Goal: Information Seeking & Learning: Learn about a topic

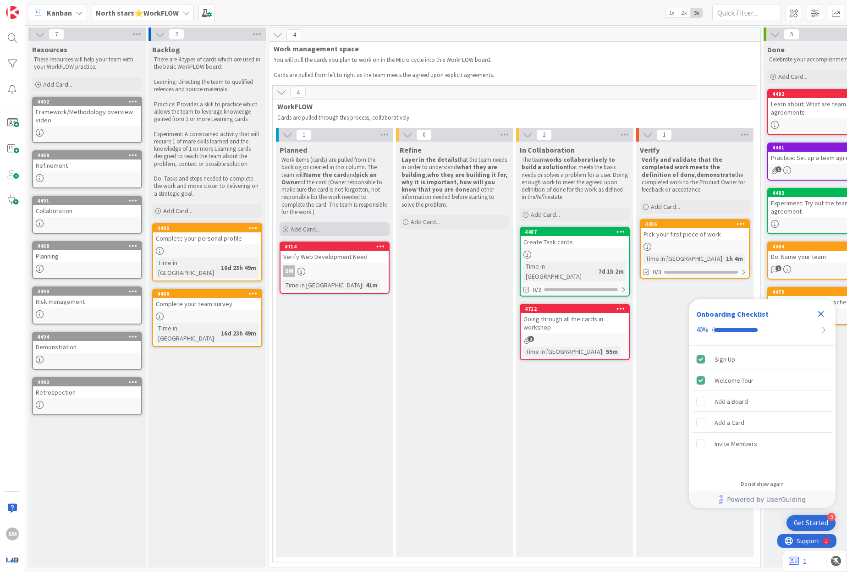
scroll to position [0, 95]
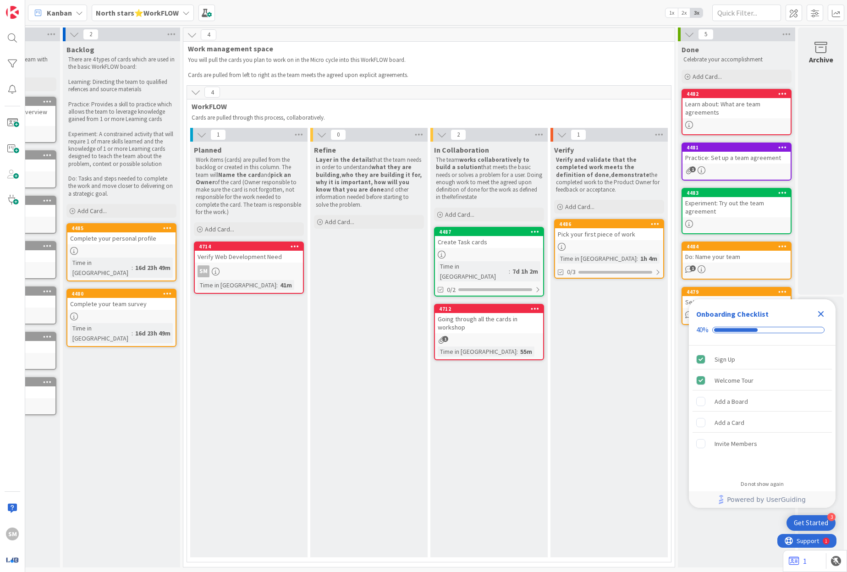
click at [165, 0] on div "Kanban North stars⭐WorkFLOW 1x 2x 3x" at bounding box center [436, 12] width 822 height 25
click at [165, 9] on b "North stars⭐WorkFLOW" at bounding box center [137, 12] width 83 height 9
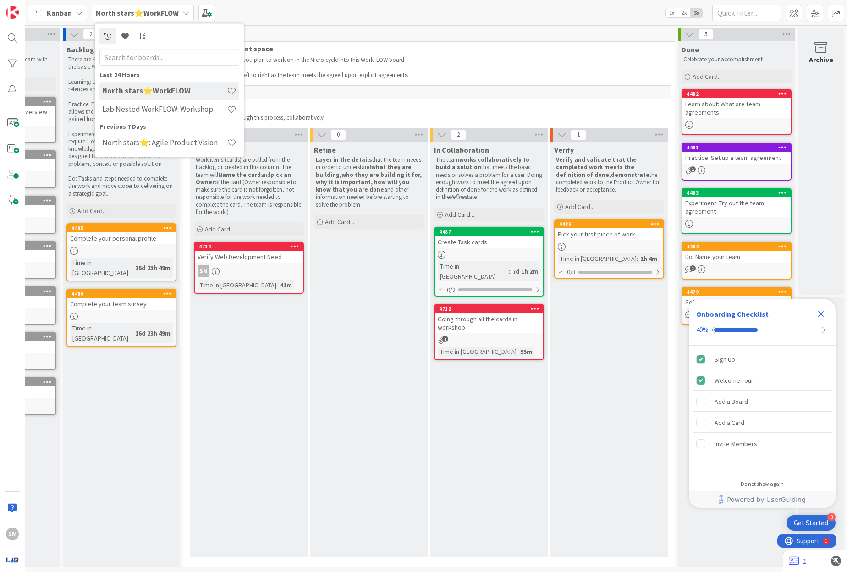
click at [260, 258] on div "Verify Web Development Need" at bounding box center [249, 257] width 108 height 12
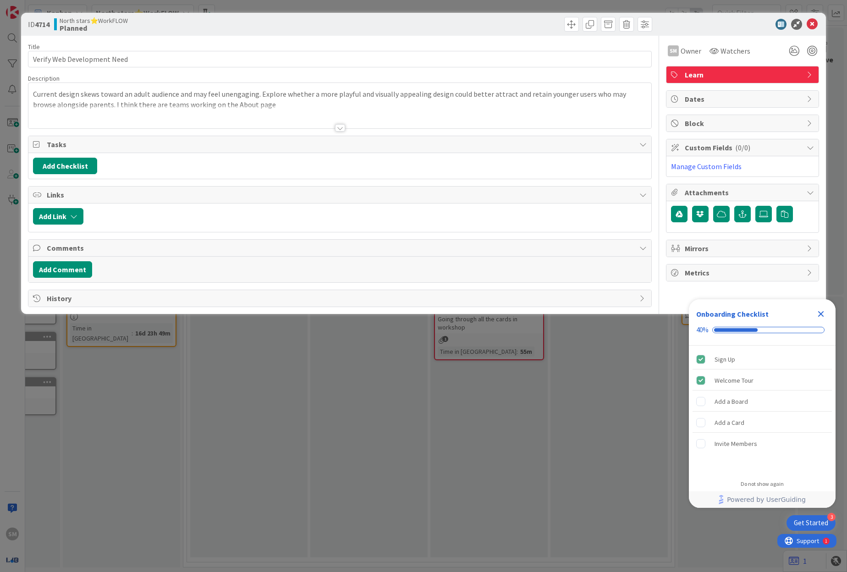
click at [330, 125] on div at bounding box center [339, 116] width 623 height 23
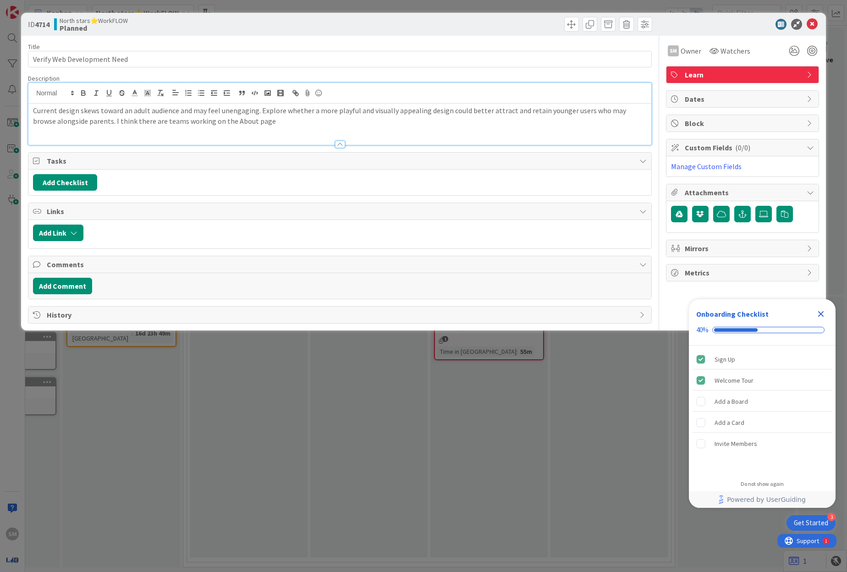
click at [295, 109] on p "Current design skews toward an adult audience and may feel unengaging. Explore …" at bounding box center [340, 115] width 614 height 21
click at [299, 130] on div "Current design skews toward an adult audience and may feel unengaging. Explore …" at bounding box center [339, 124] width 623 height 41
click at [257, 127] on div "Current design skews toward an adult audience and may feel unengaging. Explore …" at bounding box center [339, 124] width 623 height 41
click at [813, 21] on icon at bounding box center [812, 24] width 11 height 11
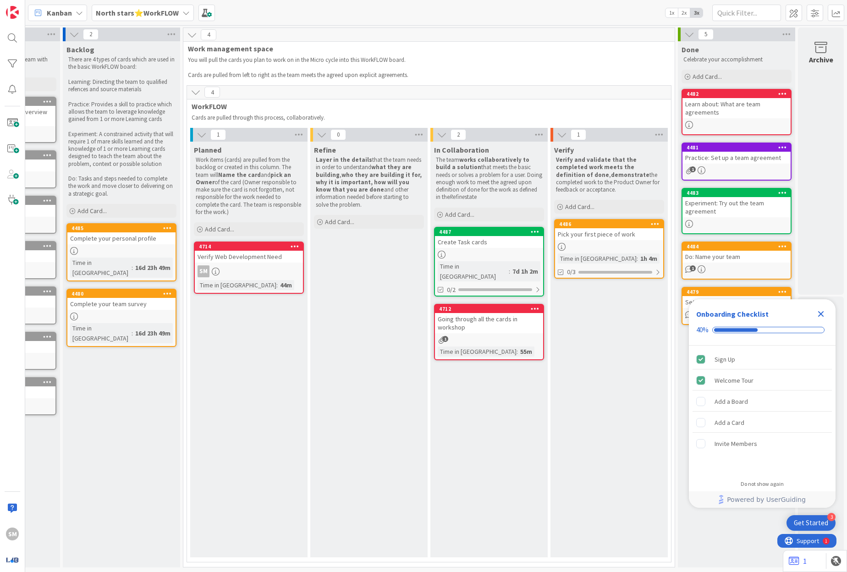
click at [114, 28] on div "2" at bounding box center [121, 35] width 117 height 14
click at [126, 9] on b "North stars⭐WorkFLOW" at bounding box center [137, 12] width 83 height 9
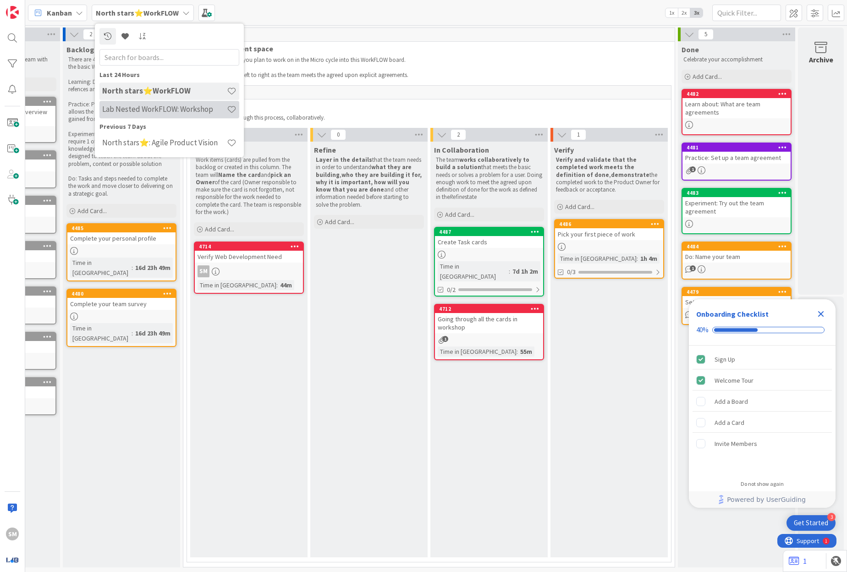
click at [165, 110] on h4 "Lab Nested WorkFLOW: Workshop" at bounding box center [164, 109] width 125 height 9
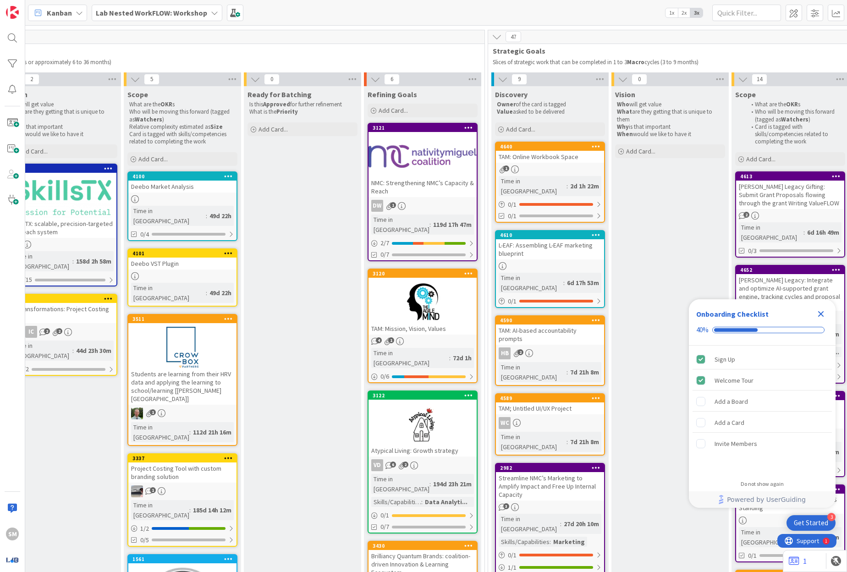
scroll to position [58, 392]
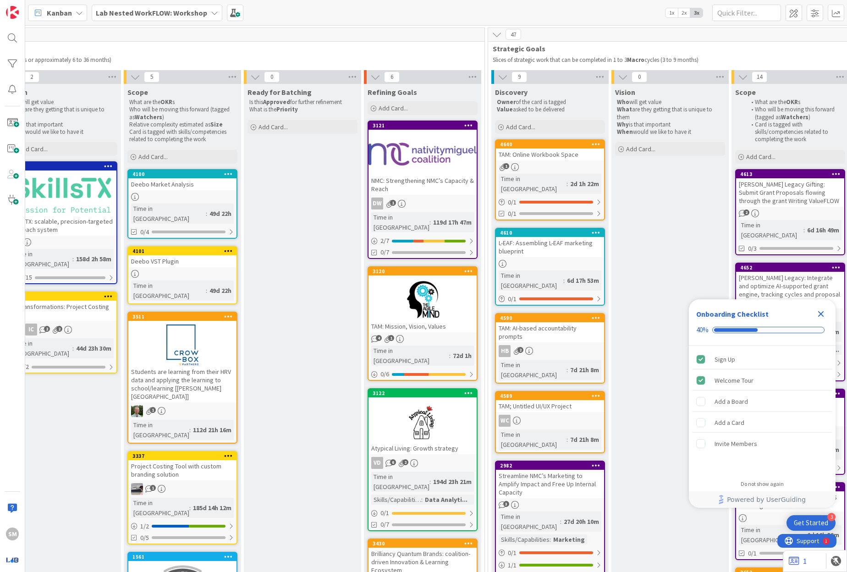
click at [411, 298] on div at bounding box center [423, 299] width 108 height 41
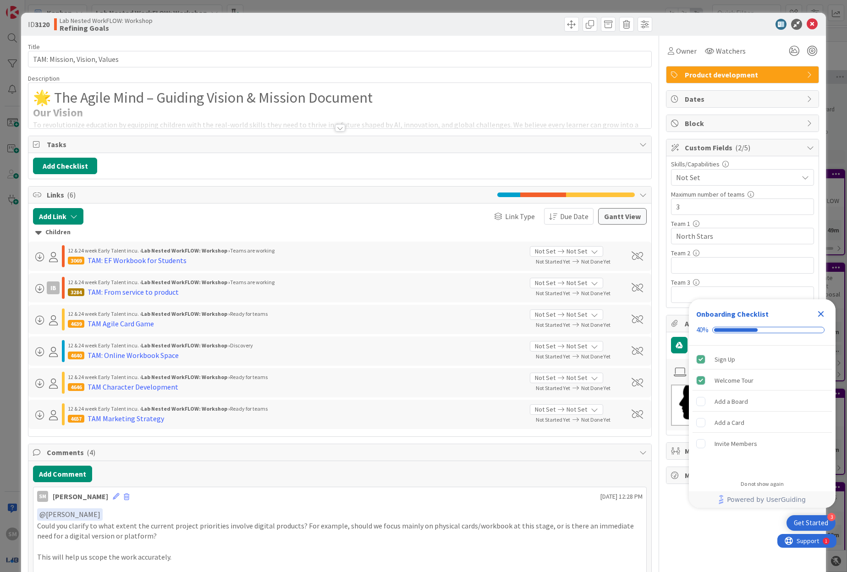
click at [320, 151] on div "Tasks" at bounding box center [339, 144] width 623 height 17
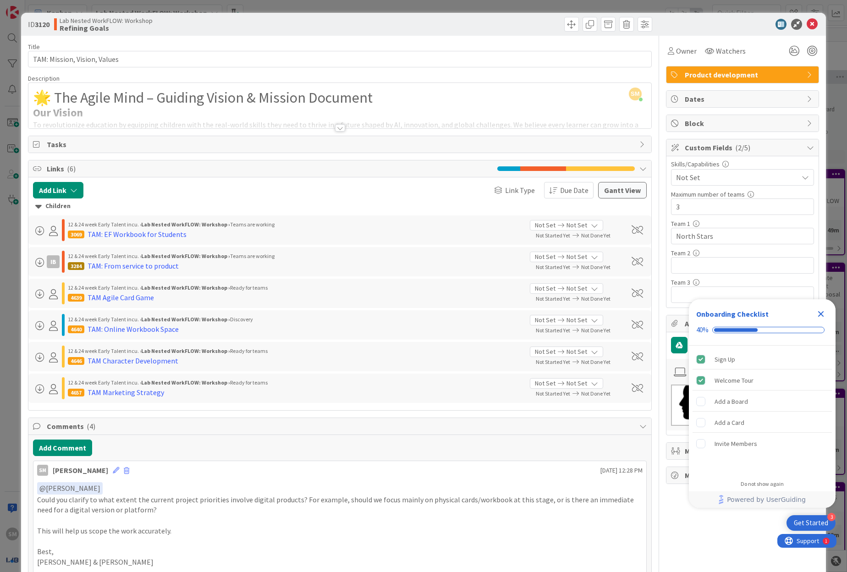
click at [320, 151] on div "Tasks" at bounding box center [339, 144] width 623 height 17
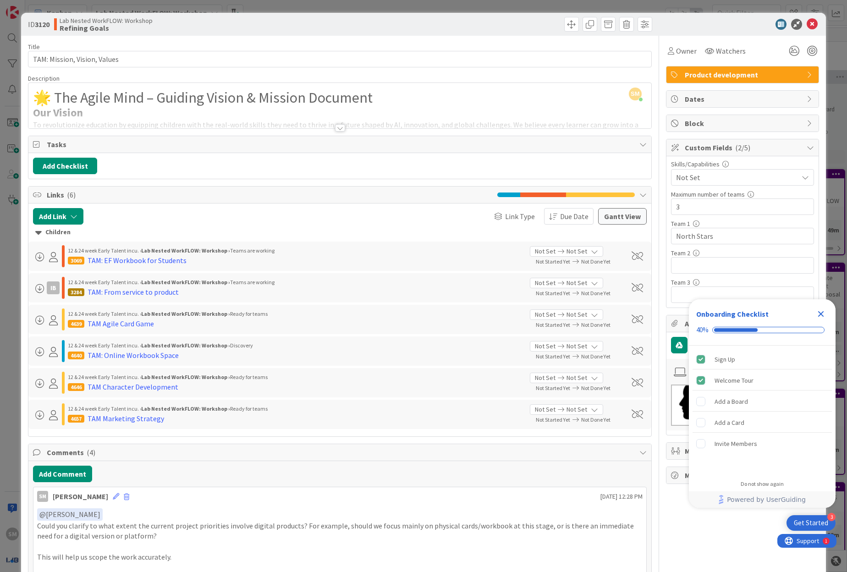
click at [339, 125] on div at bounding box center [340, 127] width 10 height 7
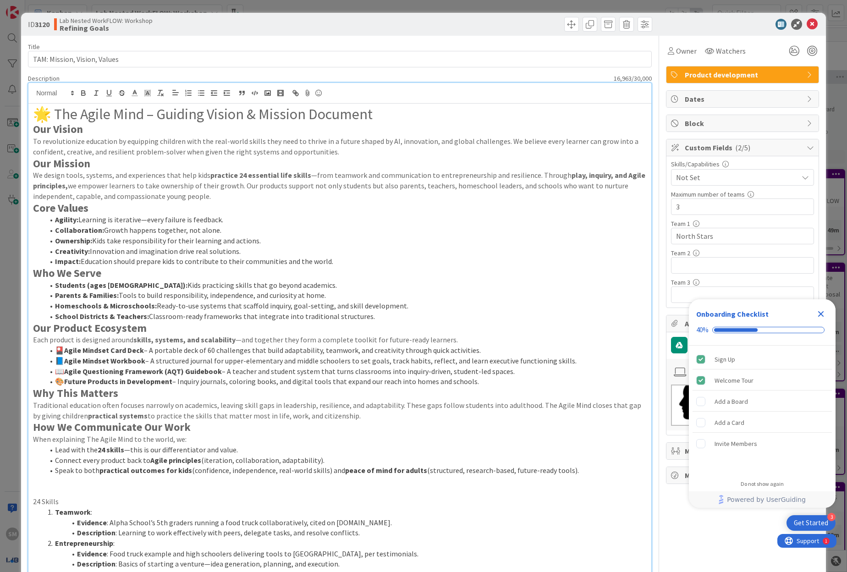
click at [322, 178] on p "We design tools, systems, and experiences that help kids practice 24 essential …" at bounding box center [340, 185] width 614 height 31
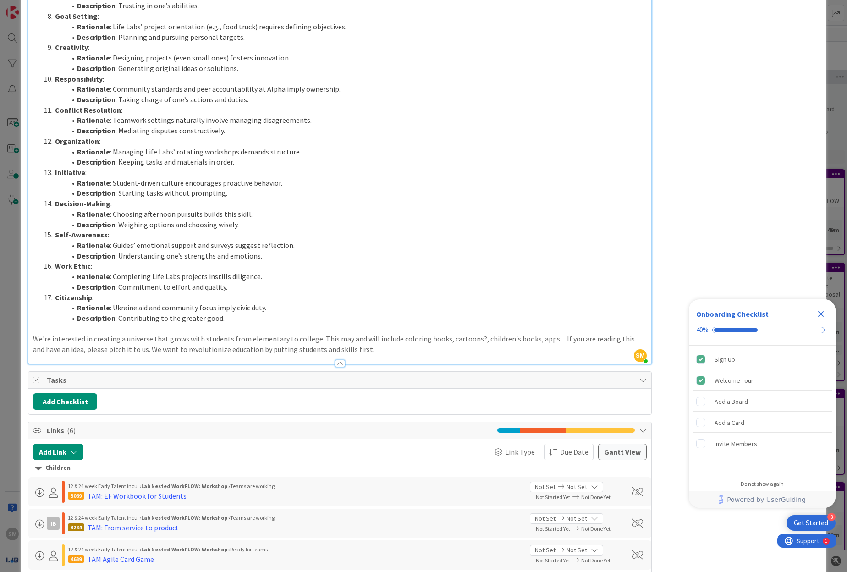
click at [322, 178] on li "Rationale : Student-driven culture encourages proactive behavior." at bounding box center [345, 183] width 603 height 11
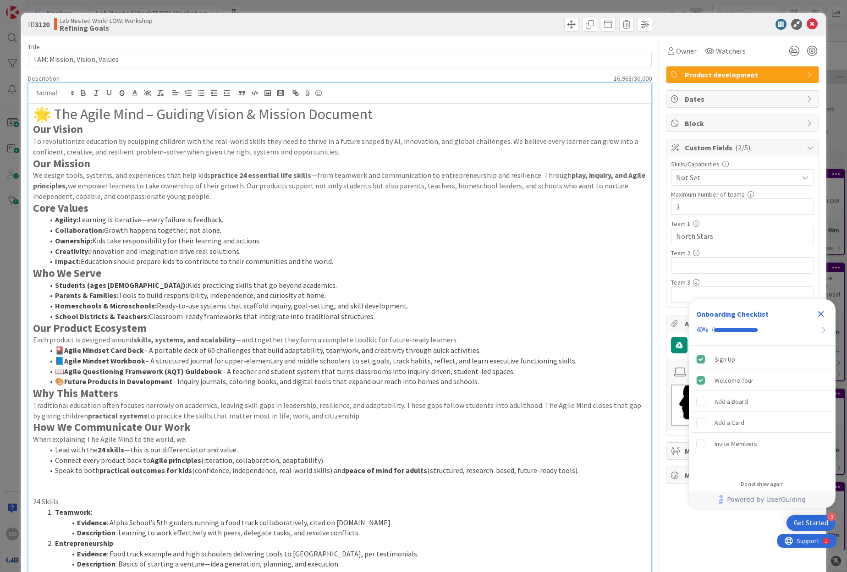
click at [802, 32] on div "ID 3120 Lab Nested WorkFLOW: Workshop Refining Goals" at bounding box center [423, 24] width 805 height 23
click at [807, 27] on icon at bounding box center [812, 24] width 11 height 11
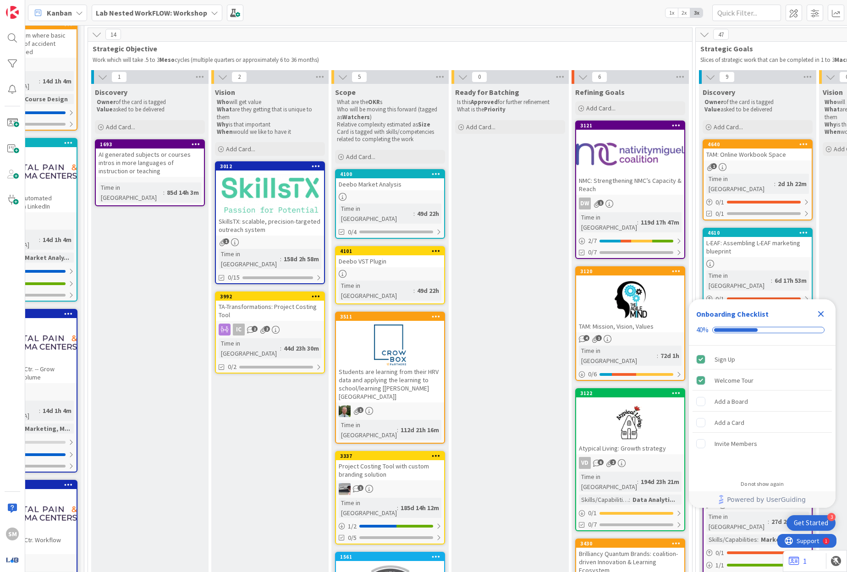
scroll to position [58, 0]
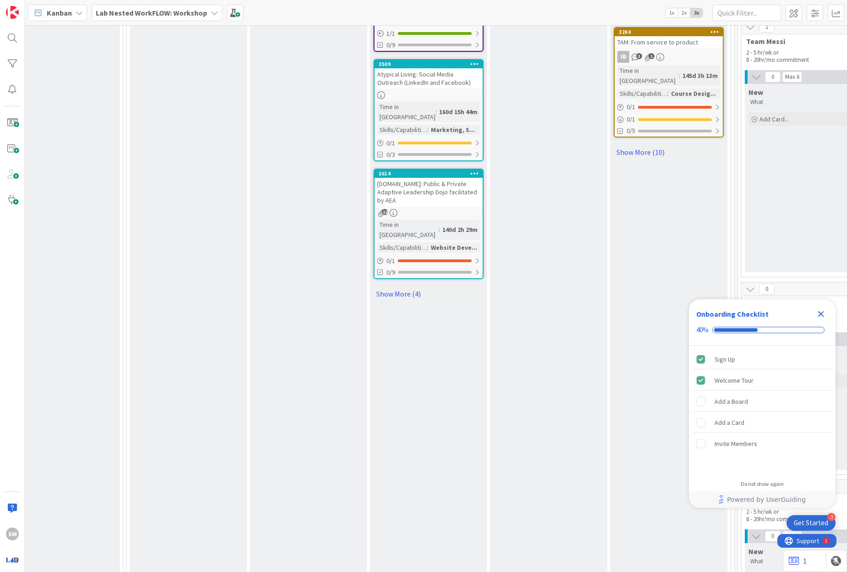
scroll to position [1171, 894]
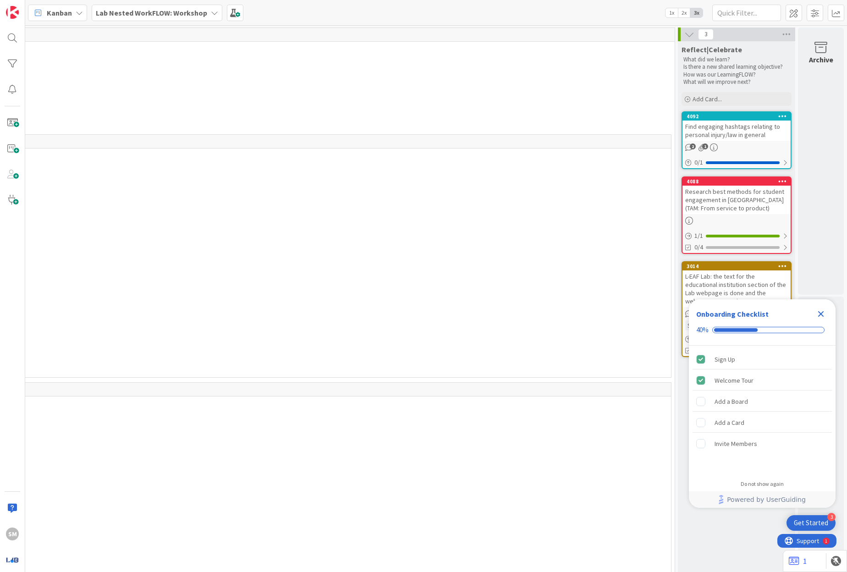
scroll to position [0, 337]
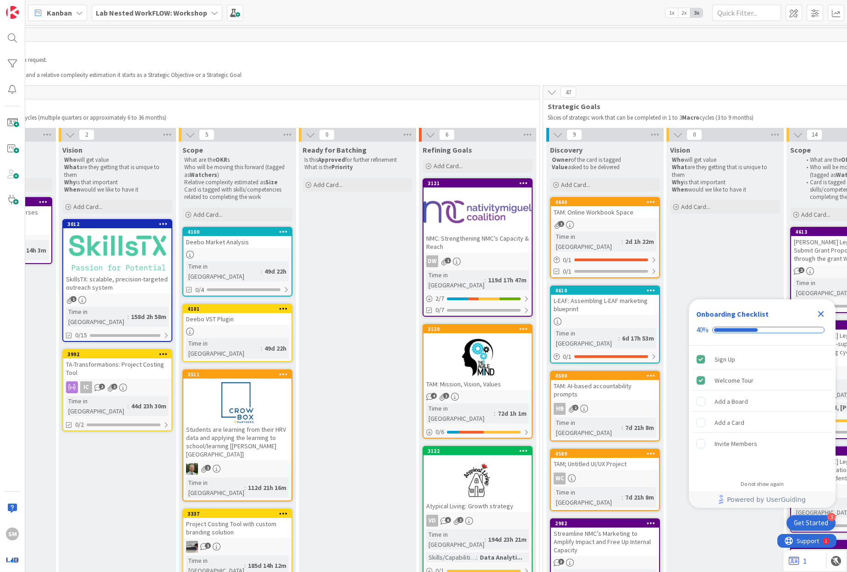
click at [484, 354] on div at bounding box center [478, 357] width 108 height 41
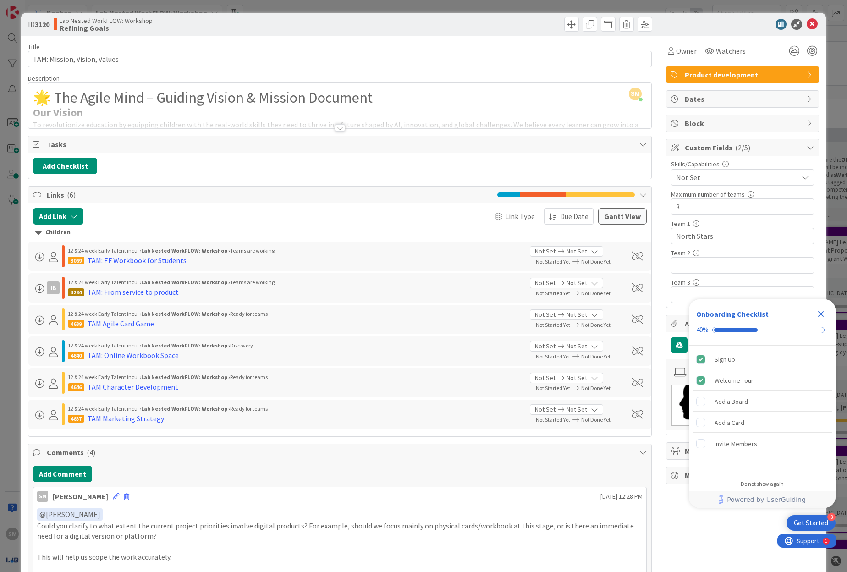
click at [331, 131] on div "Title 28 / 128 TAM: Mission, Vision, Values Description 16,963 / 30,000 SM Sall…" at bounding box center [340, 444] width 624 height 816
click at [335, 127] on div at bounding box center [340, 127] width 10 height 7
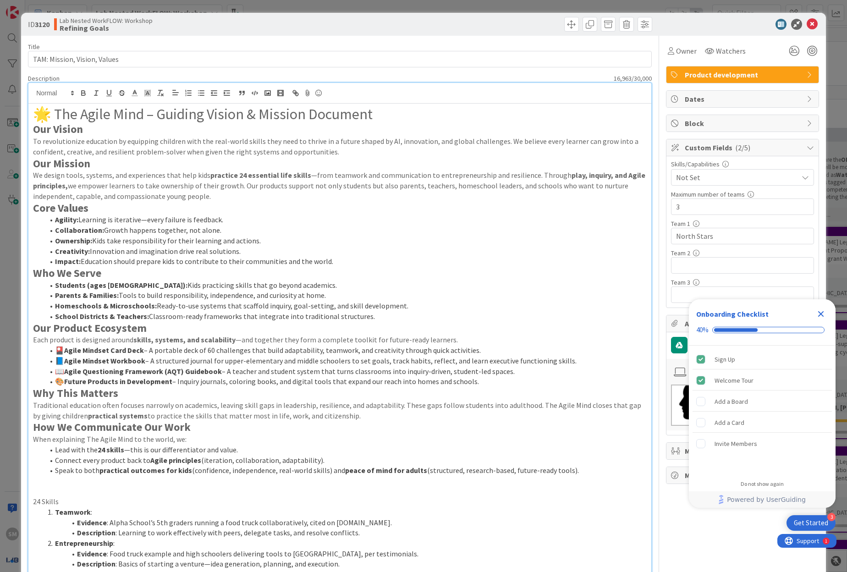
click at [483, 149] on p "To revolutionize education by equipping children with the real-world skills the…" at bounding box center [340, 146] width 614 height 21
click at [134, 298] on li "Parents & Families: Tools to build responsibility, independence, and curiosity …" at bounding box center [345, 295] width 603 height 11
click at [145, 347] on li "🎴 Agile Mindset Card Deck – A portable deck of 60 challenges that build adaptab…" at bounding box center [345, 350] width 603 height 11
click at [165, 359] on li "📘 Agile Mindset Workbook – A structured journal for upper-elementary and middle…" at bounding box center [345, 361] width 603 height 11
click at [161, 372] on strong "Agile Questioning Framework (AQT) Guidebook" at bounding box center [143, 371] width 158 height 9
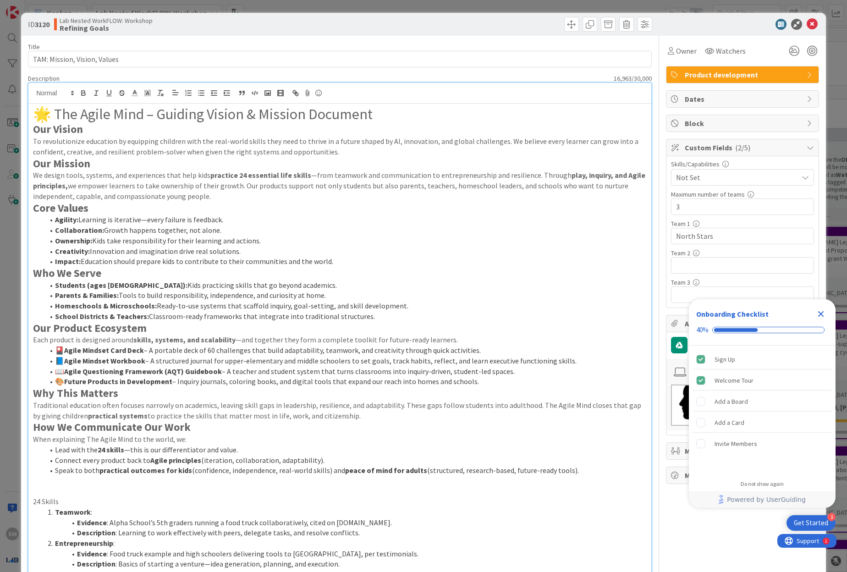
click at [161, 380] on strong "Future Products in Development" at bounding box center [118, 381] width 108 height 9
click at [202, 384] on li "🎨 Future Products in Development – Inquiry journals, coloring books, and digita…" at bounding box center [345, 381] width 603 height 11
click at [246, 380] on li "🎨 Future Products in Development – Inquiry journals, coloring books, and digita…" at bounding box center [345, 381] width 603 height 11
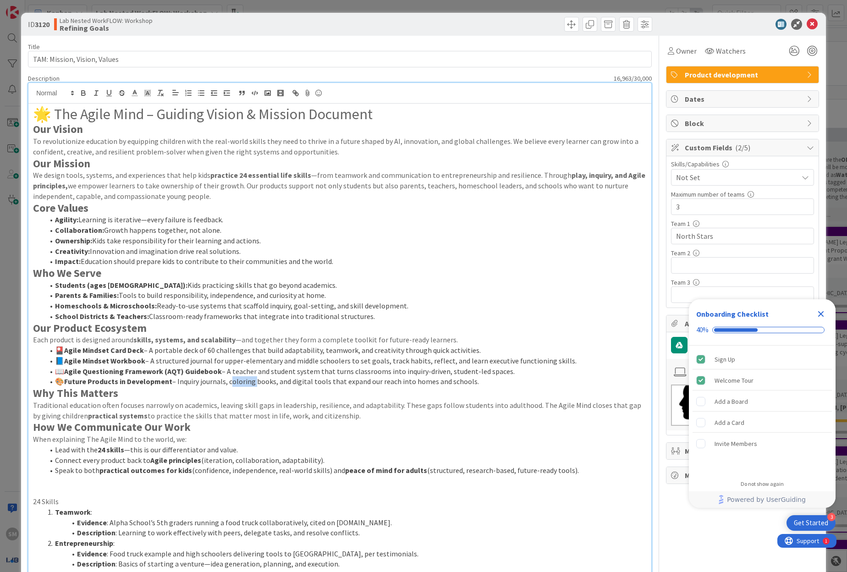
click at [275, 376] on li "🎨 Future Products in Development – Inquiry journals, coloring books, and digita…" at bounding box center [345, 381] width 603 height 11
click at [309, 378] on li "🎨 Future Products in Development – Inquiry journals, coloring books, and digita…" at bounding box center [345, 381] width 603 height 11
click at [356, 380] on li "🎨 Future Products in Development – Inquiry journals, coloring books, and digita…" at bounding box center [345, 381] width 603 height 11
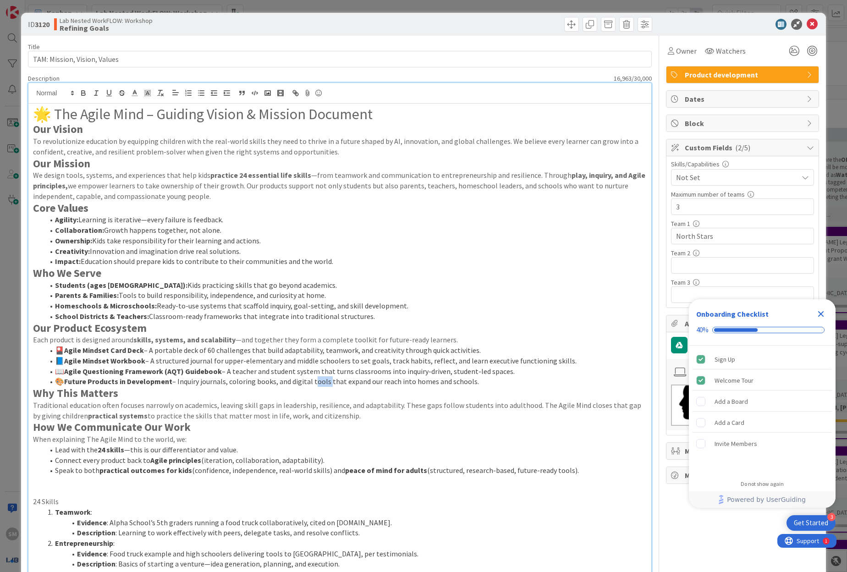
drag, startPoint x: 483, startPoint y: 382, endPoint x: 291, endPoint y: 385, distance: 192.6
click at [289, 385] on li "🎨 Future Products in Development – Inquiry journals, coloring books, and digita…" at bounding box center [345, 381] width 603 height 11
copy li "digital tools that expand our reach into homes and schools."
click at [808, 26] on div at bounding box center [738, 24] width 162 height 11
click at [808, 23] on div at bounding box center [738, 24] width 162 height 11
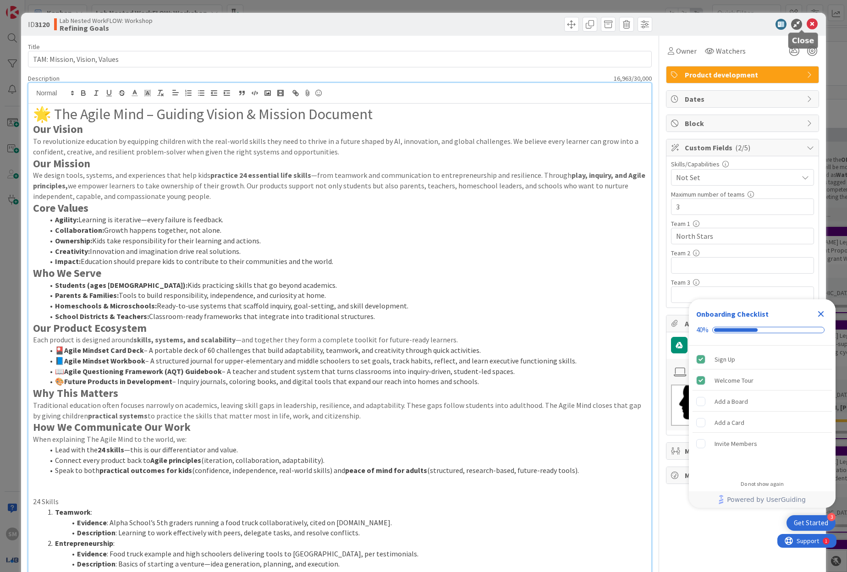
click at [807, 24] on icon at bounding box center [812, 24] width 11 height 11
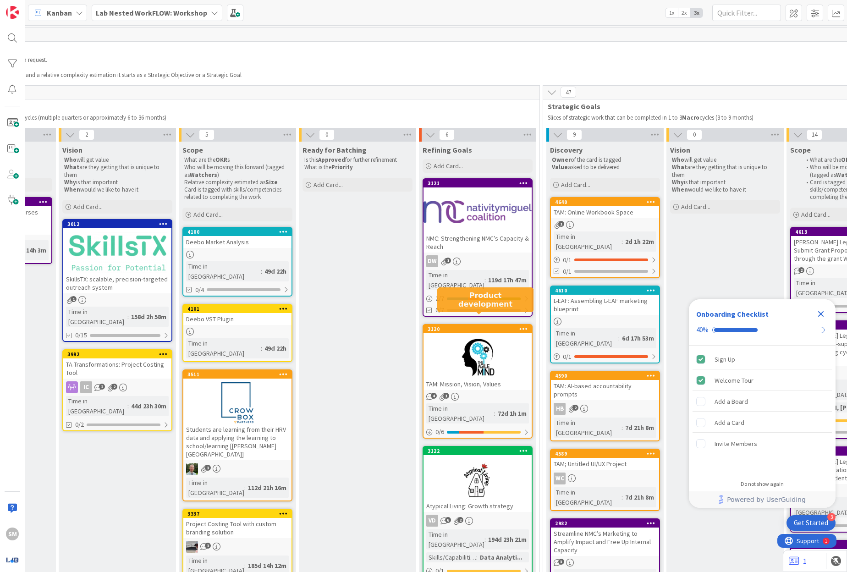
click at [475, 337] on div at bounding box center [478, 357] width 108 height 41
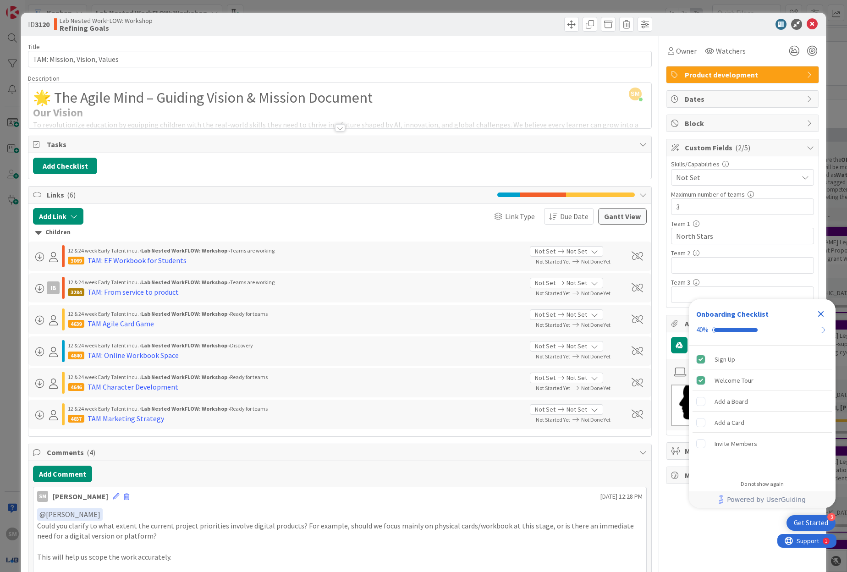
click at [339, 127] on div at bounding box center [340, 127] width 10 height 7
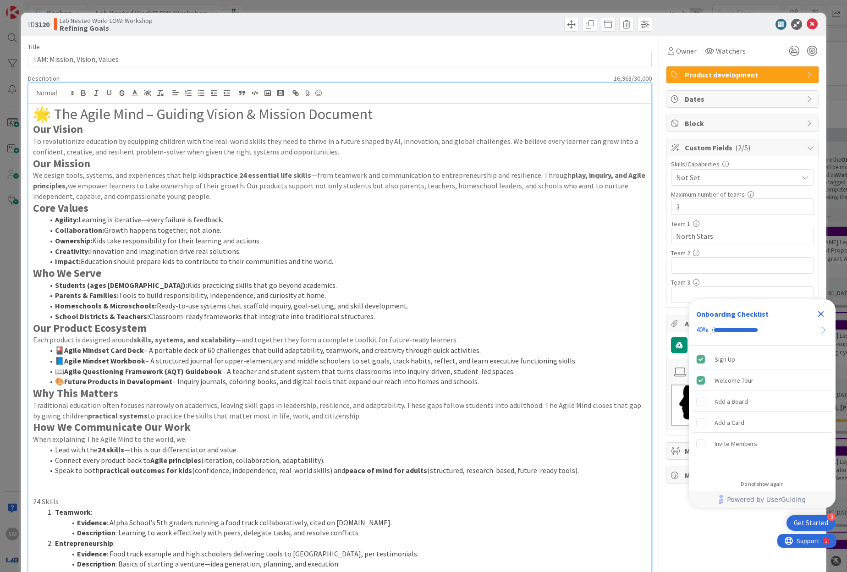
click at [342, 150] on p "To revolutionize education by equipping children with the real-world skills the…" at bounding box center [340, 146] width 614 height 21
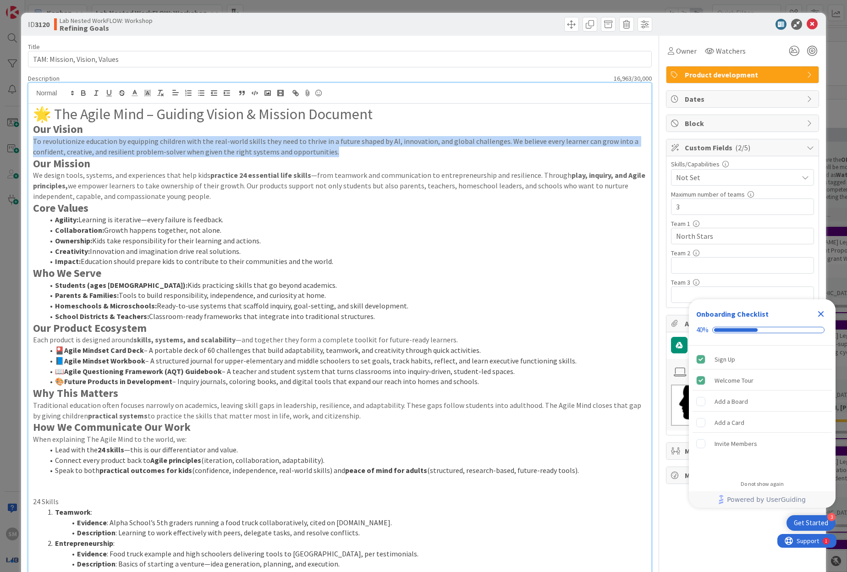
click at [338, 190] on p "We design tools, systems, and experiences that help kids practice 24 essential …" at bounding box center [340, 185] width 614 height 31
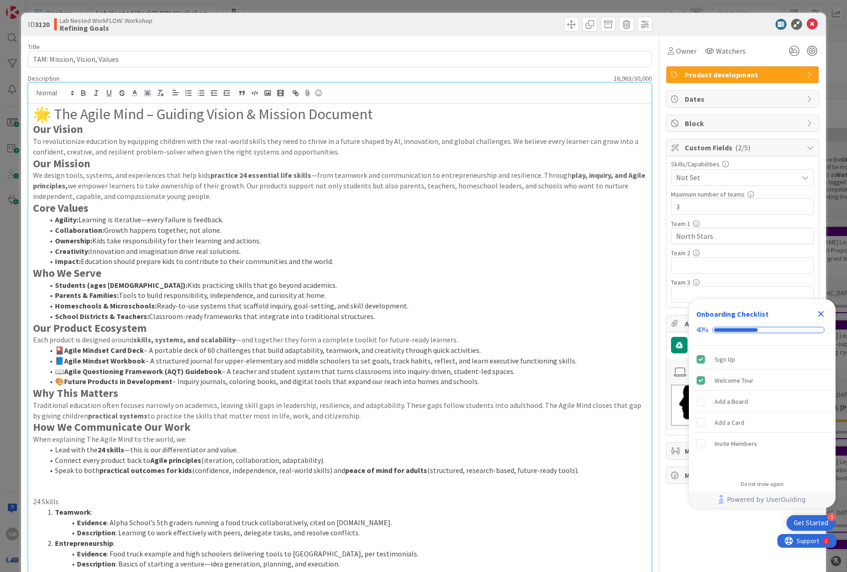
click at [338, 190] on p "We design tools, systems, and experiences that help kids practice 24 essential …" at bounding box center [340, 185] width 614 height 31
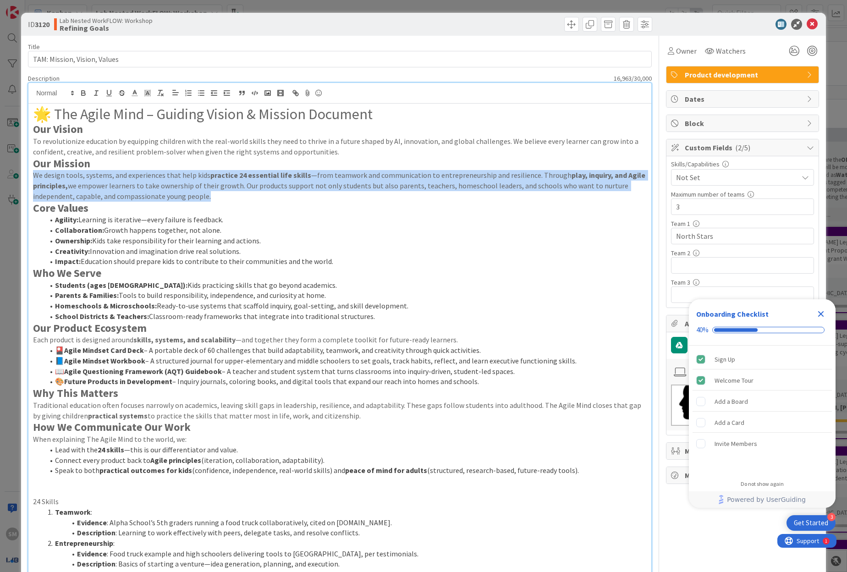
click at [340, 236] on li "Ownership: Kids take responsibility for their learning and actions." at bounding box center [345, 241] width 603 height 11
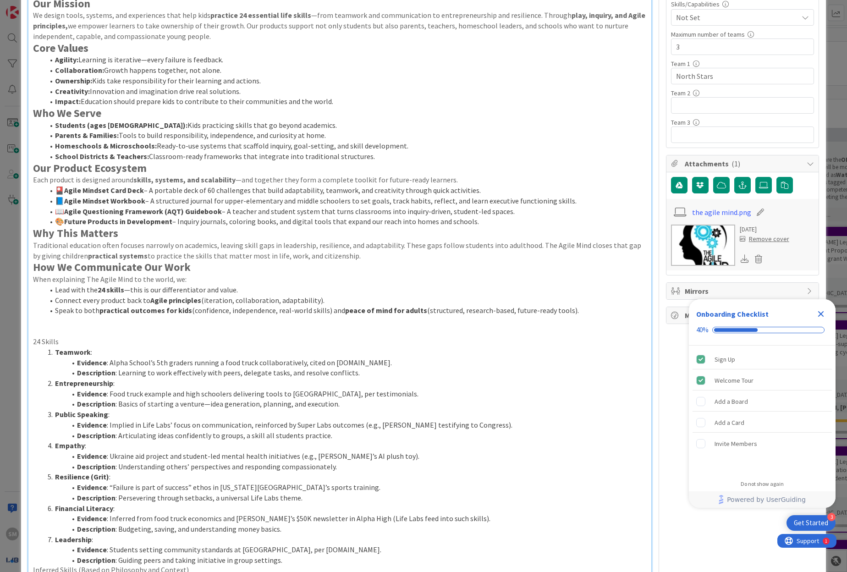
scroll to position [200, 0]
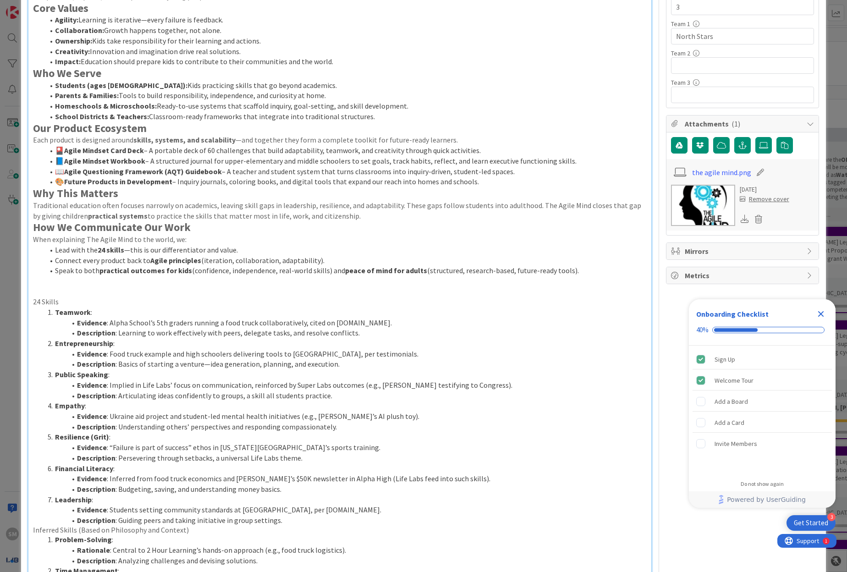
click at [345, 261] on li "Connect every product back to Agile principles (iteration, collaboration, adapt…" at bounding box center [345, 260] width 603 height 11
click at [351, 277] on h3 at bounding box center [340, 281] width 614 height 10
click at [354, 293] on p at bounding box center [340, 291] width 614 height 11
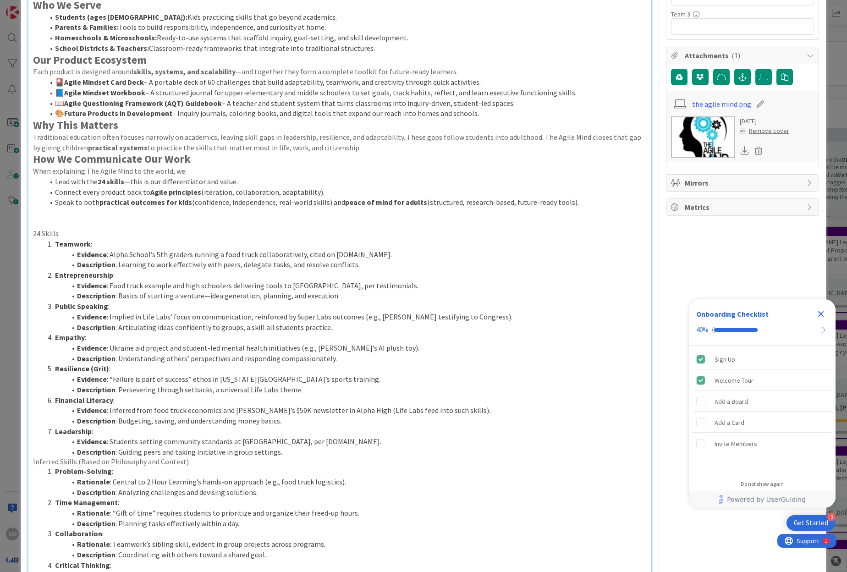
scroll to position [272, 0]
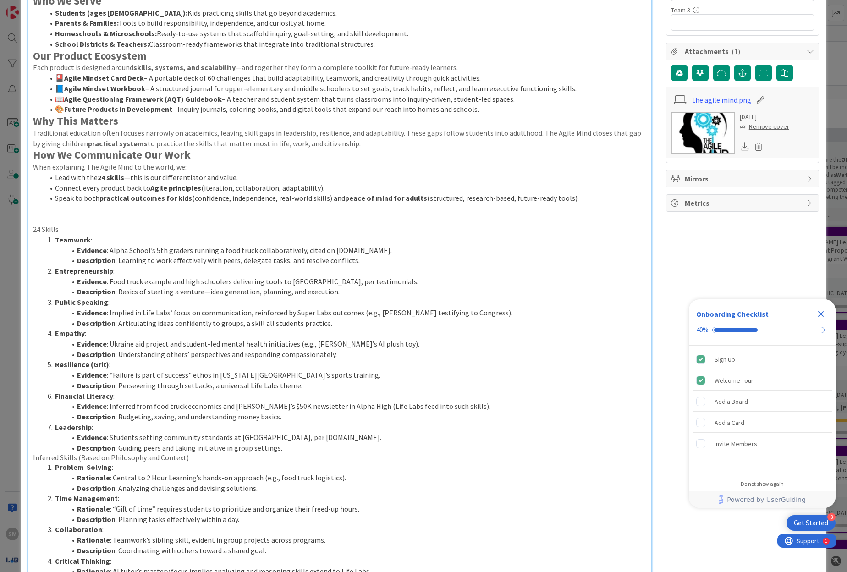
click at [354, 293] on li "Description : Basics of starting a venture—idea generation, planning, and execu…" at bounding box center [345, 292] width 603 height 11
click at [355, 302] on li "Public Speaking :" at bounding box center [345, 302] width 603 height 11
click at [359, 318] on li "Description : Articulating ideas confidently to groups, a skill all students pr…" at bounding box center [345, 323] width 603 height 11
click at [362, 332] on li "Empathy :" at bounding box center [345, 333] width 603 height 11
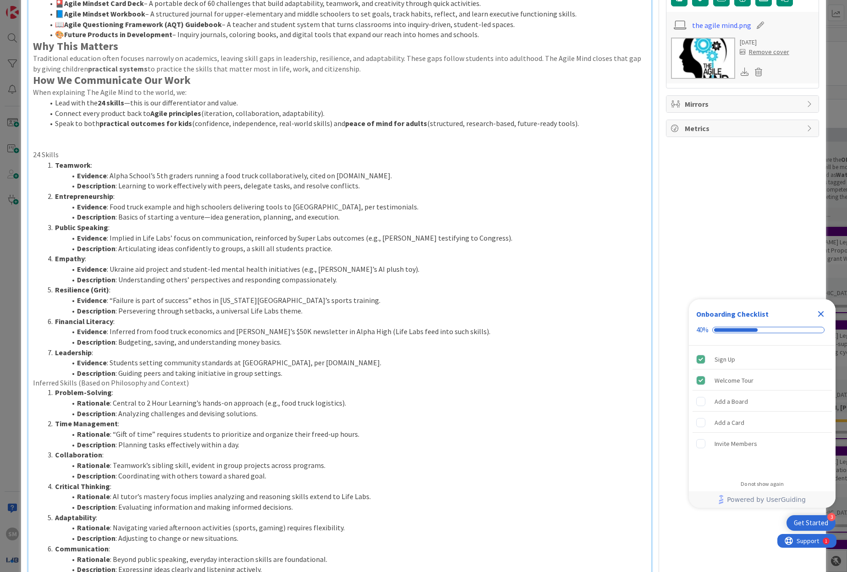
click at [362, 332] on li "Evidence : Inferred from food truck economics and Kate’s $50K newsletter in Alp…" at bounding box center [345, 331] width 603 height 11
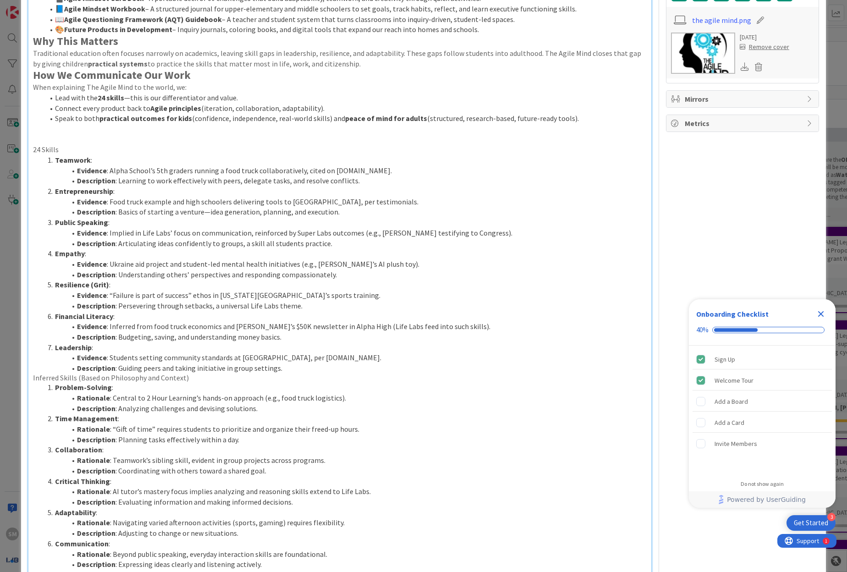
scroll to position [353, 0]
click at [362, 332] on li "Description : Budgeting, saving, and understanding money basics." at bounding box center [345, 336] width 603 height 11
click at [363, 339] on li "Description : Budgeting, saving, and understanding money basics." at bounding box center [345, 336] width 603 height 11
click at [364, 349] on li "Leadership :" at bounding box center [345, 347] width 603 height 11
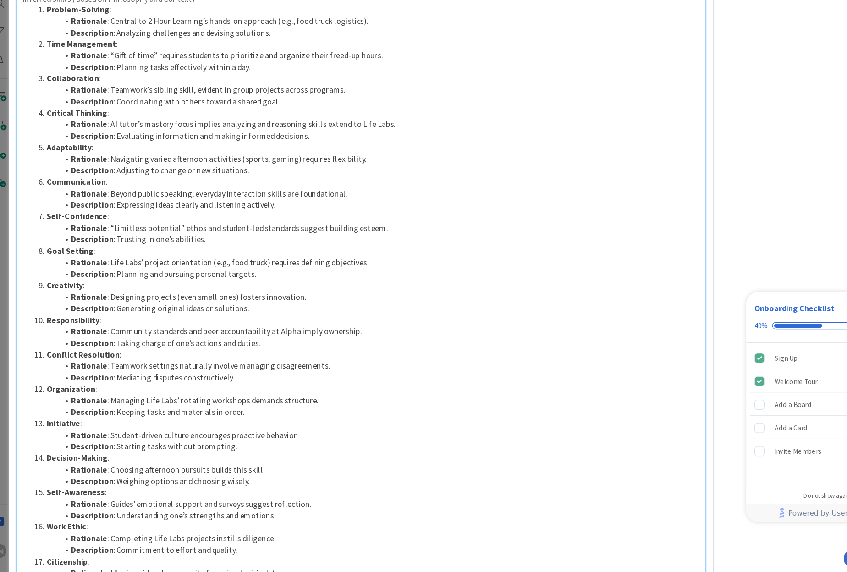
scroll to position [700, 0]
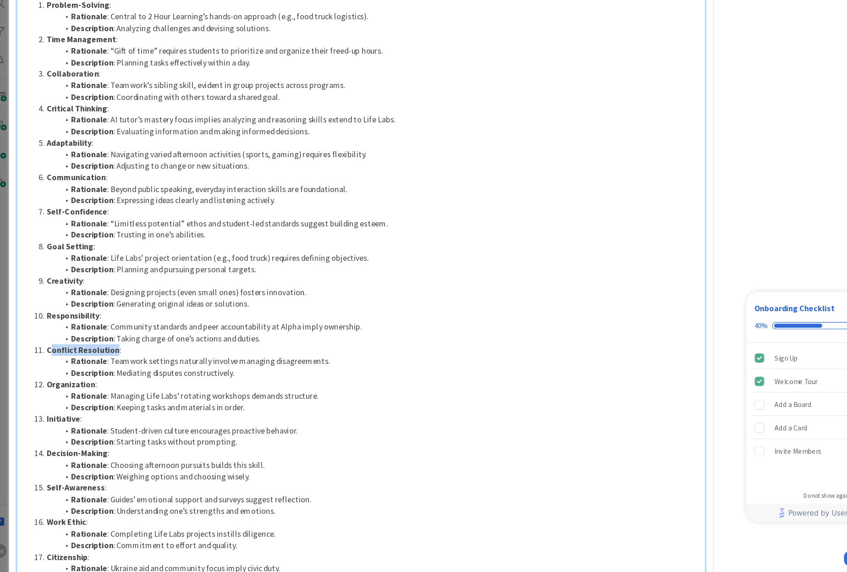
drag, startPoint x: 57, startPoint y: 351, endPoint x: 115, endPoint y: 351, distance: 57.8
click at [115, 351] on strong "Conflict Resolution" at bounding box center [88, 352] width 66 height 9
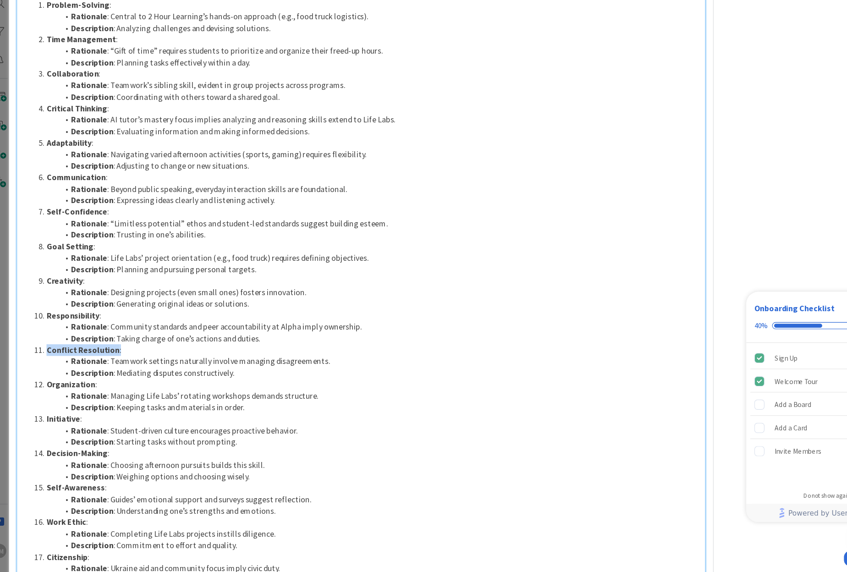
copy li "Conflict Resolution :"
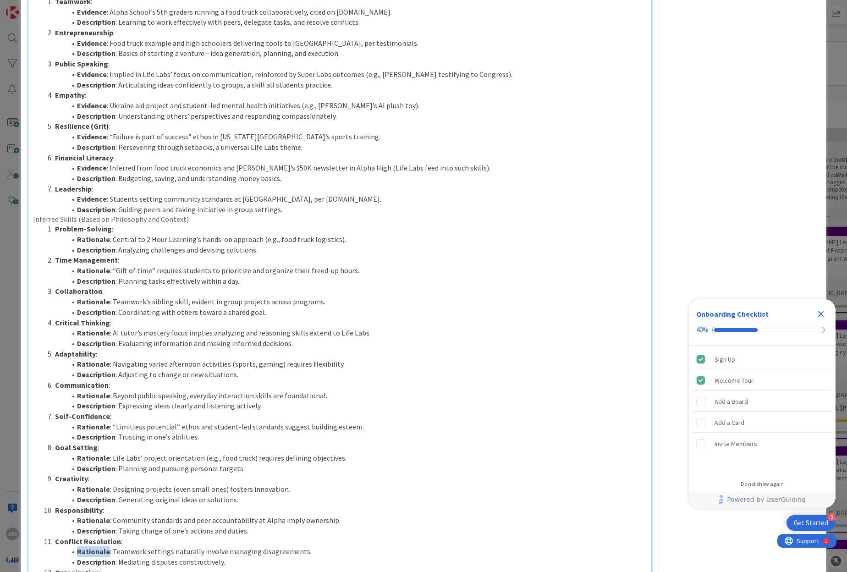
scroll to position [0, 0]
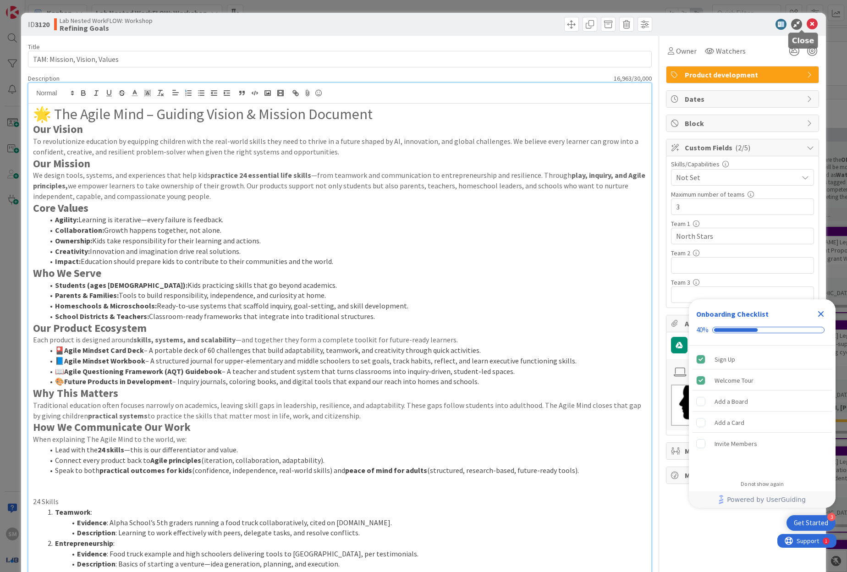
click at [807, 22] on icon at bounding box center [812, 24] width 11 height 11
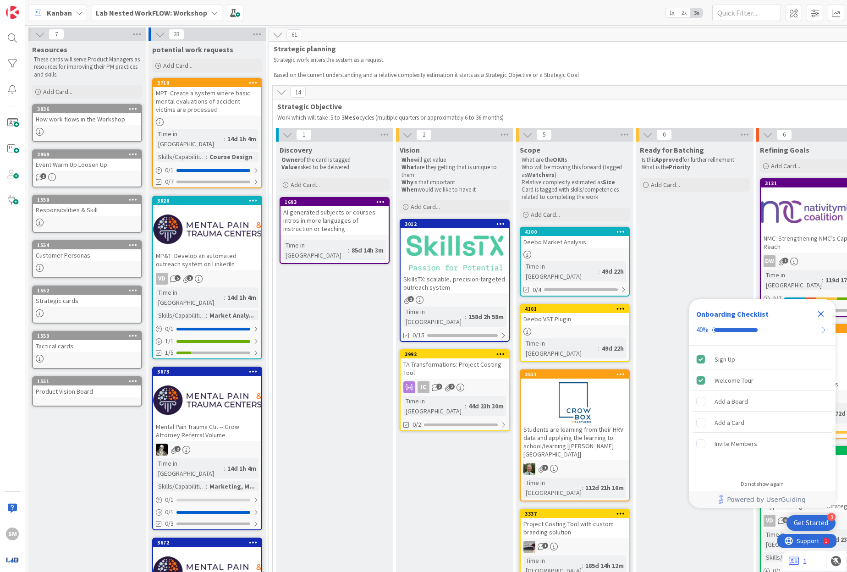
click at [163, 15] on b "Lab Nested WorkFLOW: Workshop" at bounding box center [151, 12] width 111 height 9
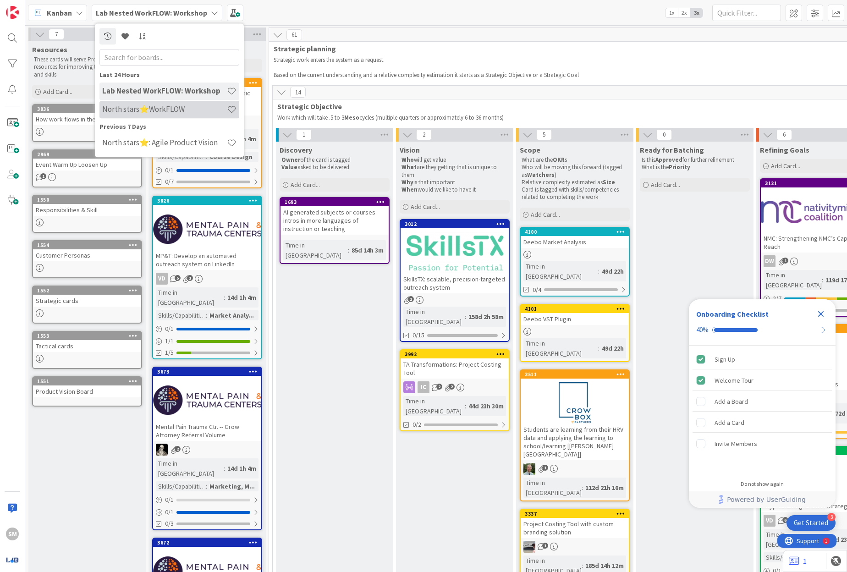
click at [179, 105] on h4 "North stars⭐WorkFLOW" at bounding box center [164, 109] width 125 height 9
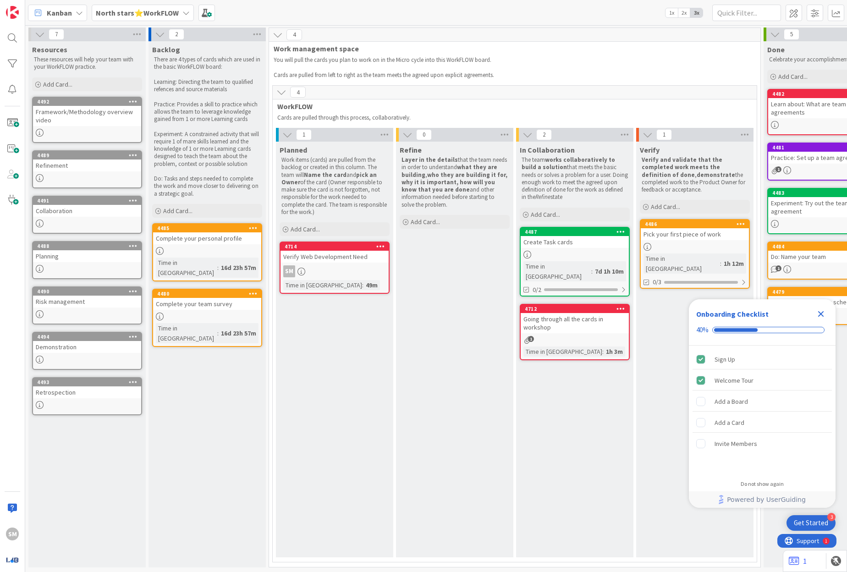
click at [359, 272] on div "SM" at bounding box center [335, 271] width 108 height 12
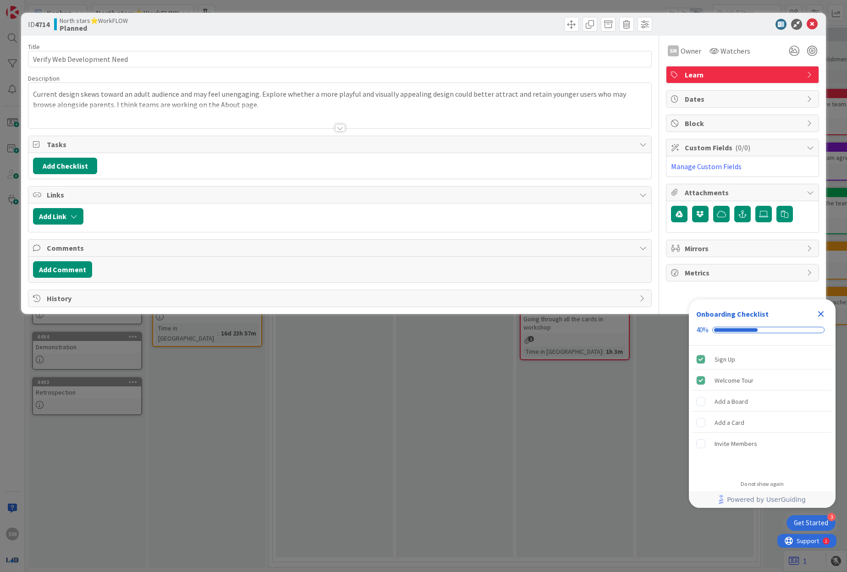
click at [324, 117] on div at bounding box center [339, 116] width 623 height 23
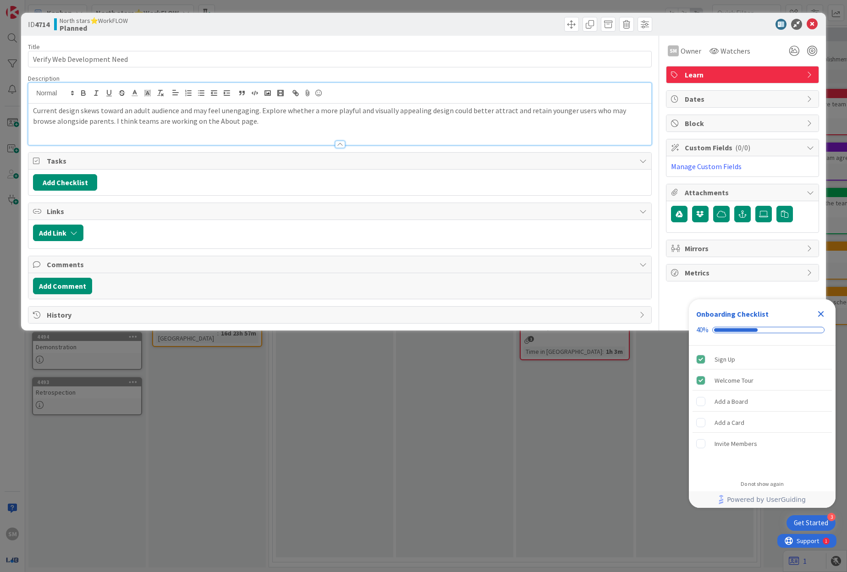
click at [330, 132] on div "Current design skews toward an adult audience and may feel unengaging. Explore …" at bounding box center [339, 124] width 623 height 41
click at [336, 140] on div at bounding box center [339, 140] width 623 height 10
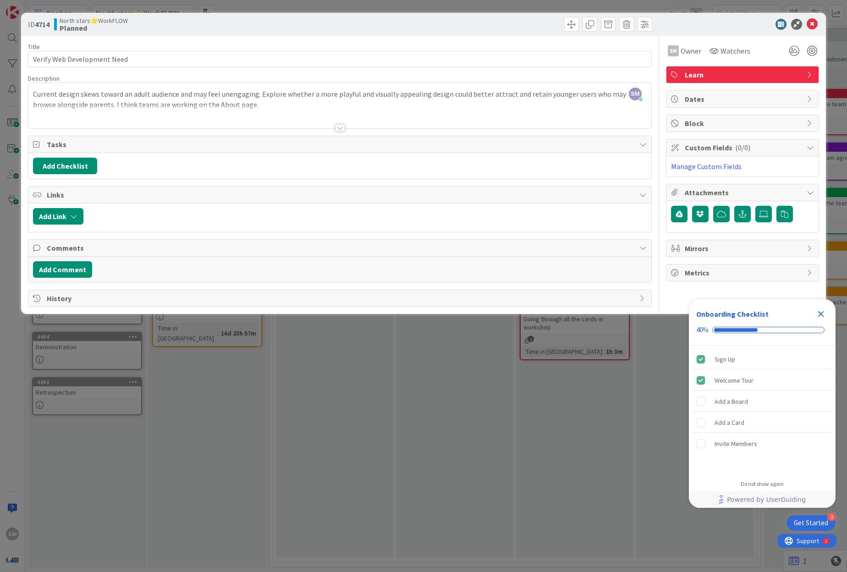
click at [336, 133] on div "Title 27 / 128 Verify Web Development Need Description SM Sally Mo just joined …" at bounding box center [340, 171] width 624 height 271
click at [497, 126] on div at bounding box center [339, 116] width 623 height 23
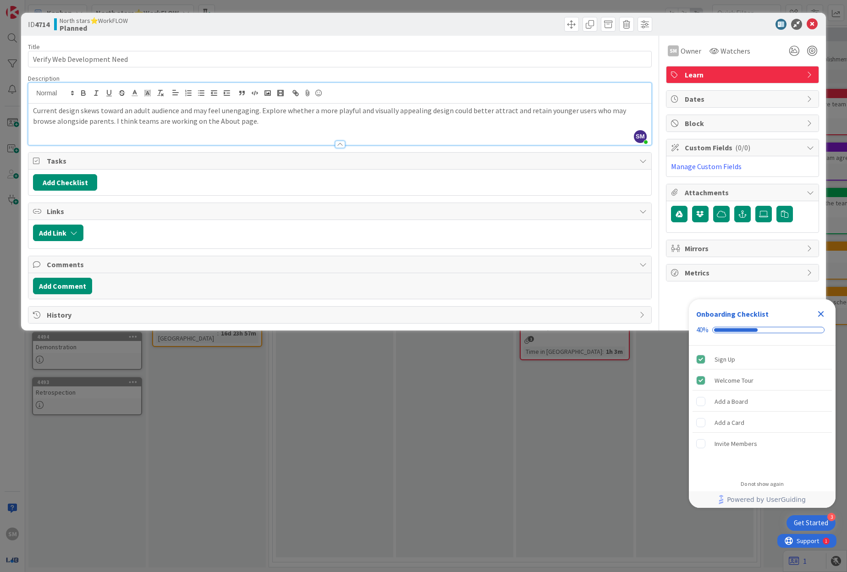
click at [497, 116] on p "Current design skews toward an adult audience and may feel unengaging. Explore …" at bounding box center [340, 115] width 614 height 21
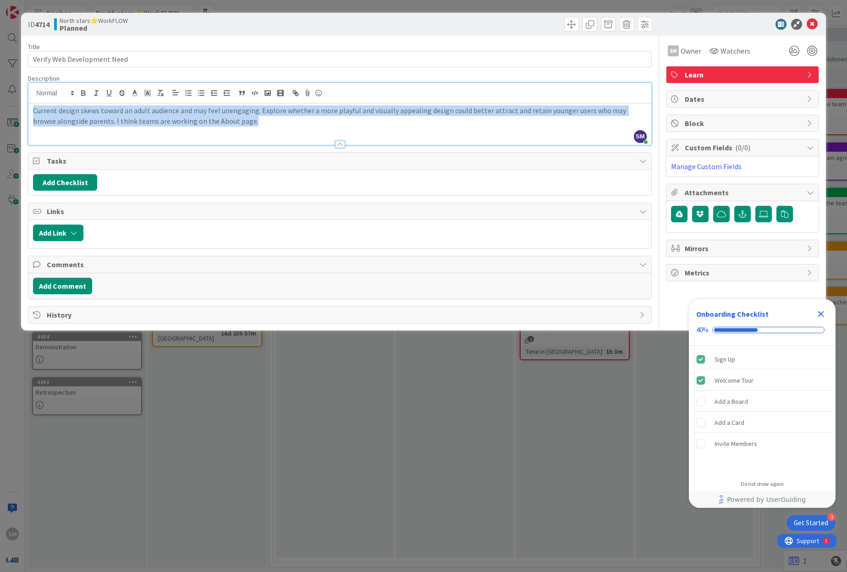
drag, startPoint x: 292, startPoint y: 122, endPoint x: 22, endPoint y: 87, distance: 271.8
click at [22, 87] on div "ID 4714 North stars⭐WorkFLOW Planned Title 27 / 128 Verify Web Development Need…" at bounding box center [423, 172] width 805 height 318
